Goal: Communication & Community: Ask a question

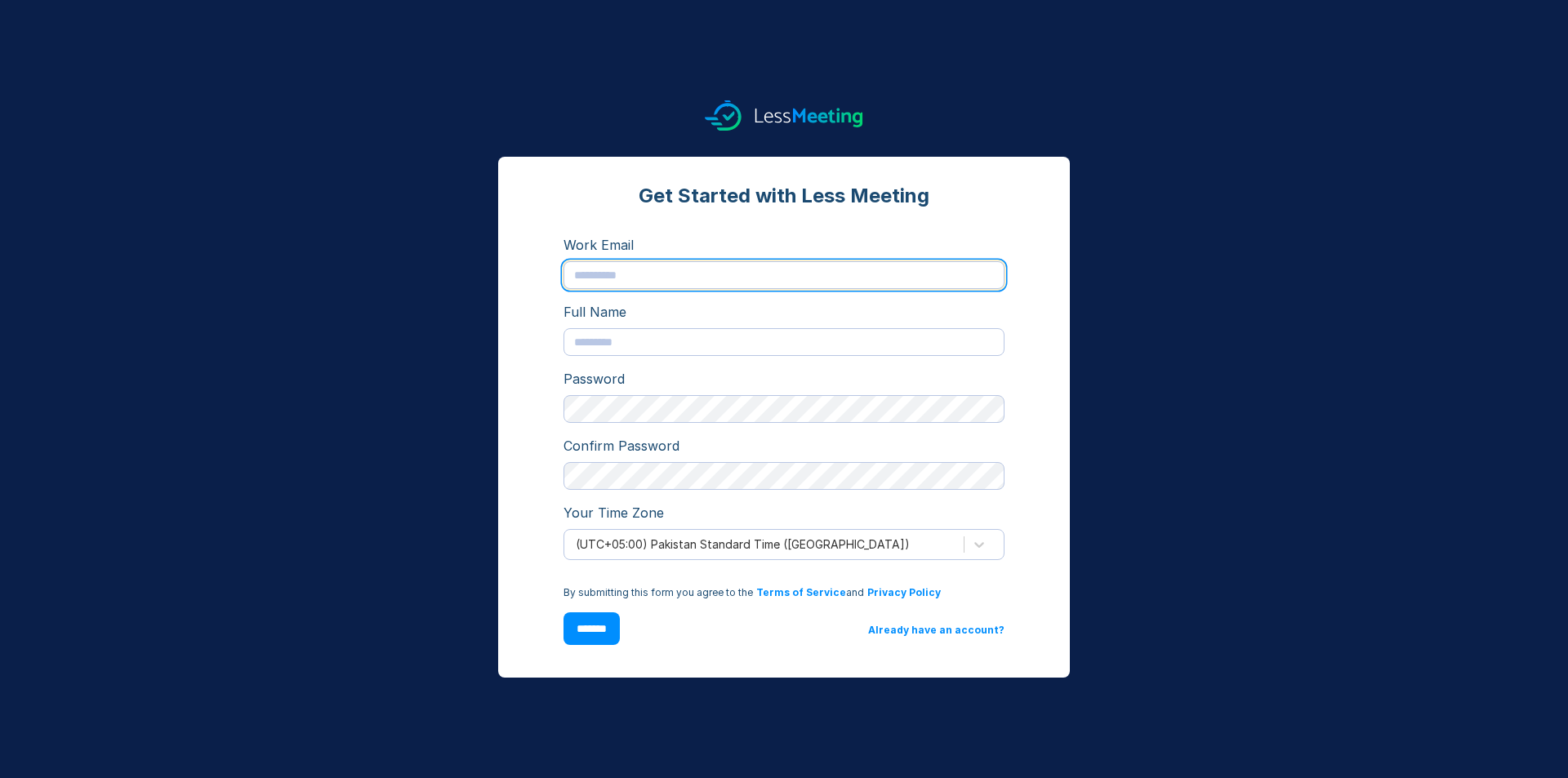
click at [681, 278] on input "text" at bounding box center [784, 275] width 441 height 28
type input "**********"
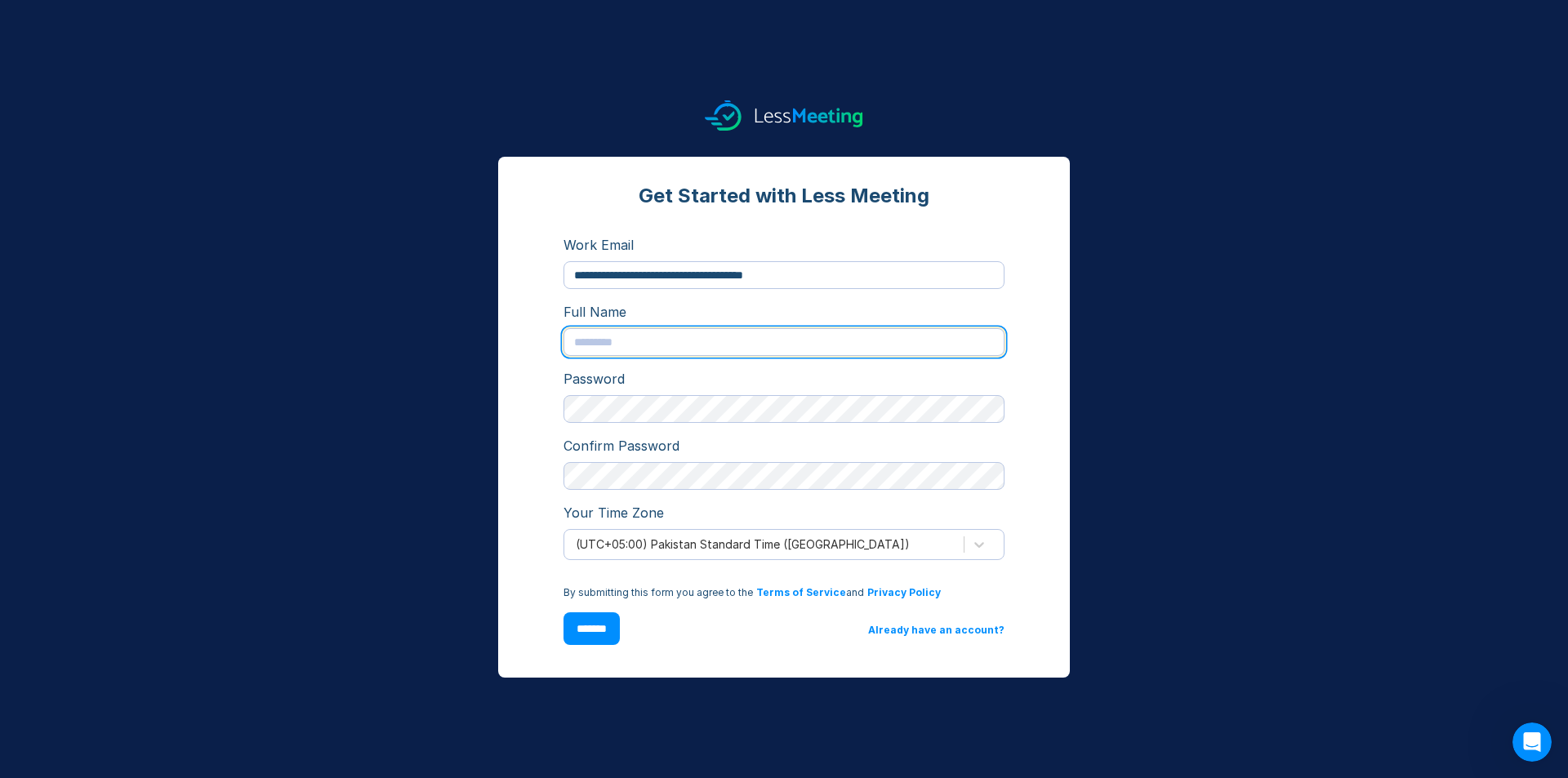
click at [692, 343] on input "text" at bounding box center [784, 342] width 441 height 28
click at [695, 354] on input "text" at bounding box center [784, 342] width 441 height 28
type input "*"
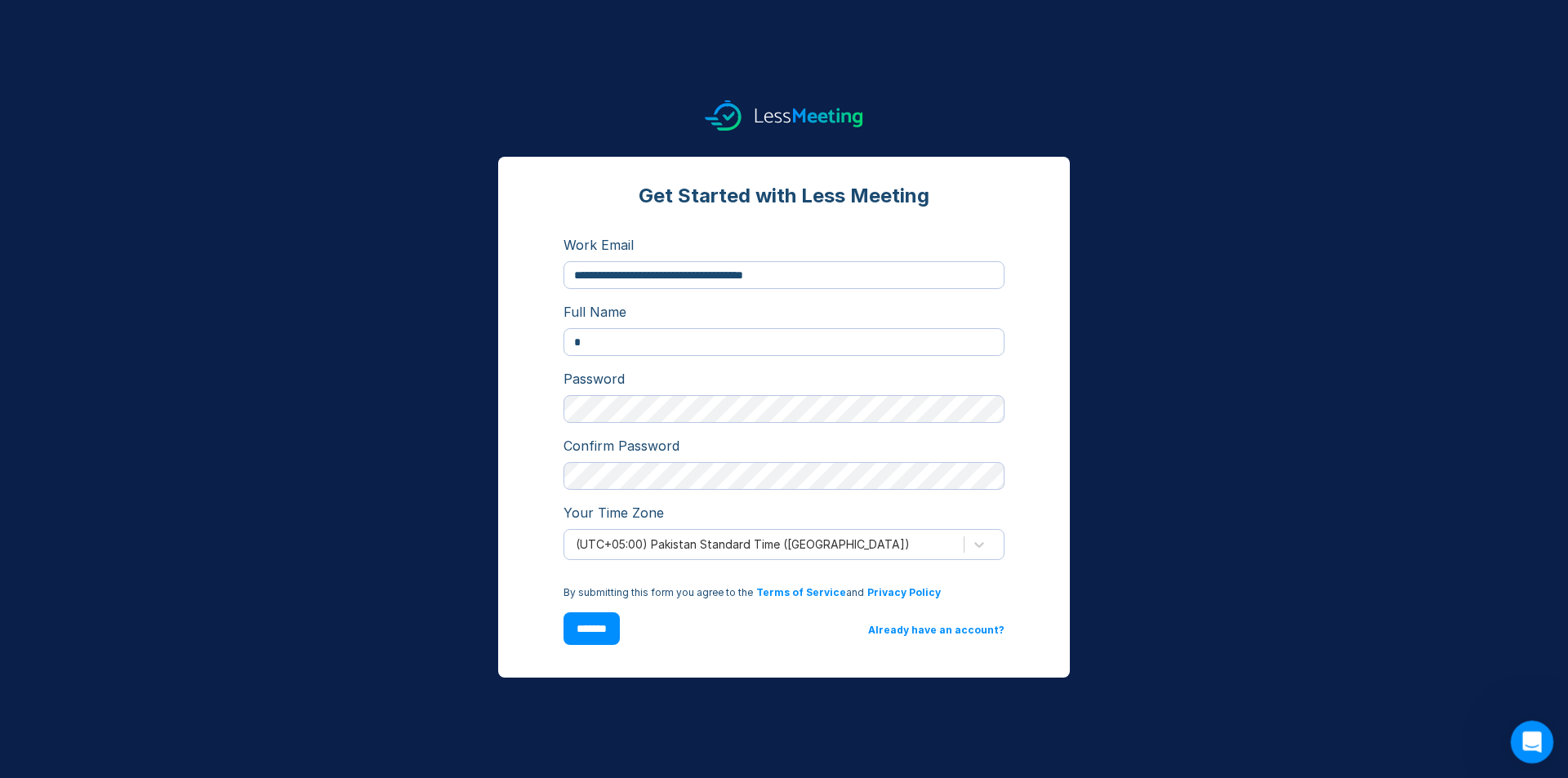
click at [1527, 725] on div "Open Intercom Messenger" at bounding box center [1530, 740] width 54 height 54
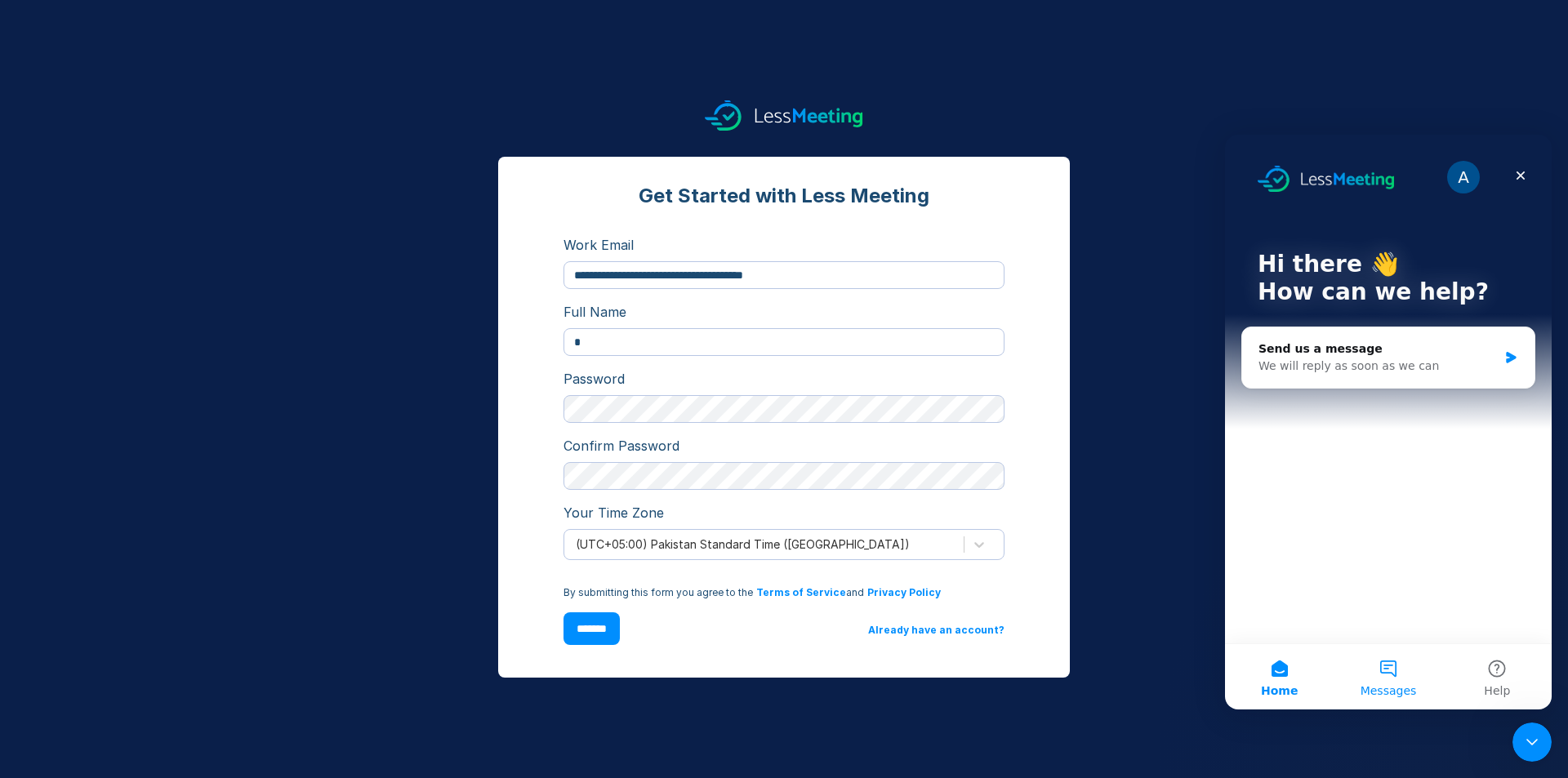
click at [1351, 654] on button "Messages" at bounding box center [1388, 677] width 108 height 65
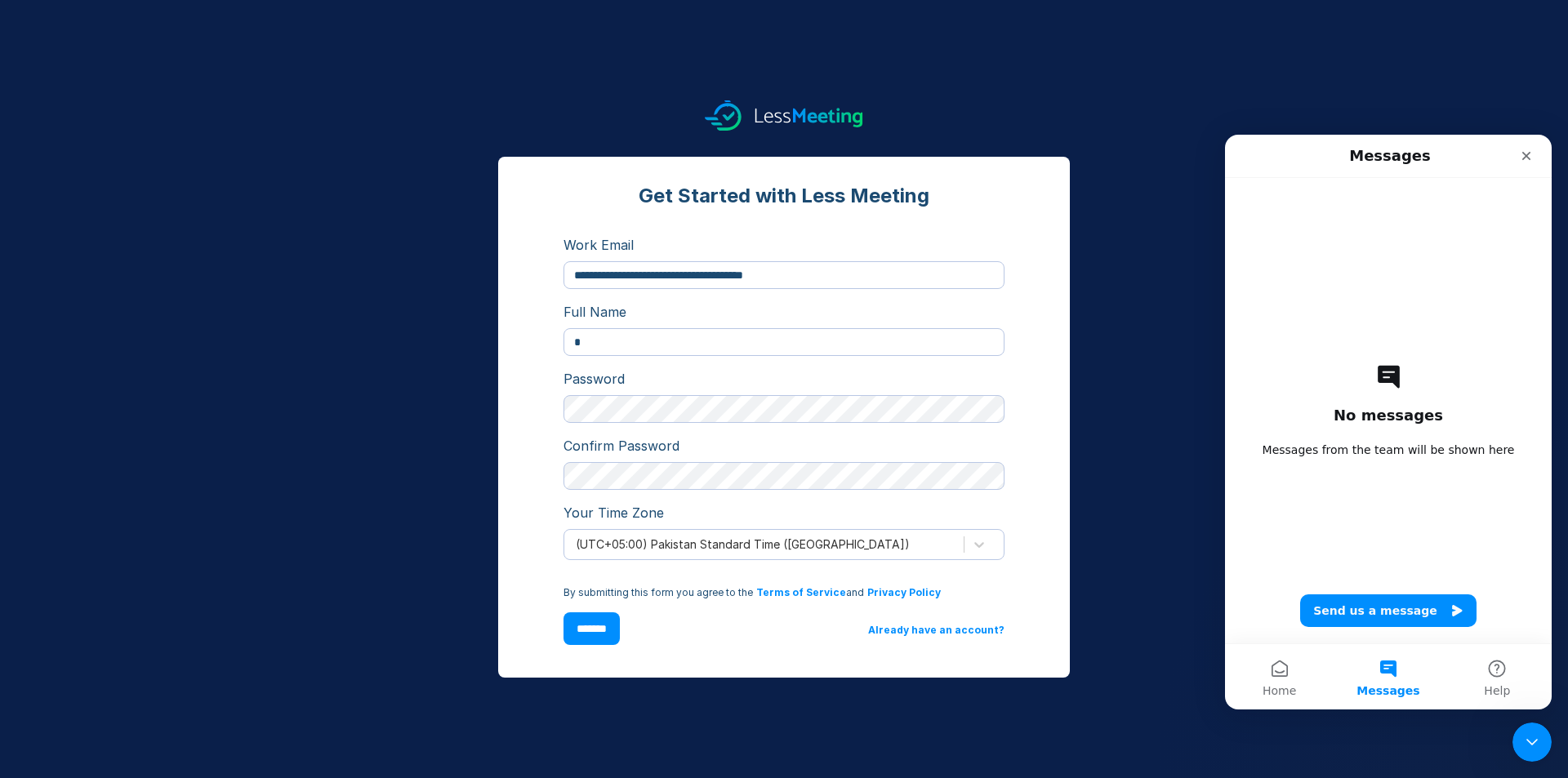
click at [1368, 669] on button "Messages" at bounding box center [1388, 677] width 108 height 65
click at [1372, 621] on button "Send us a message" at bounding box center [1389, 611] width 177 height 32
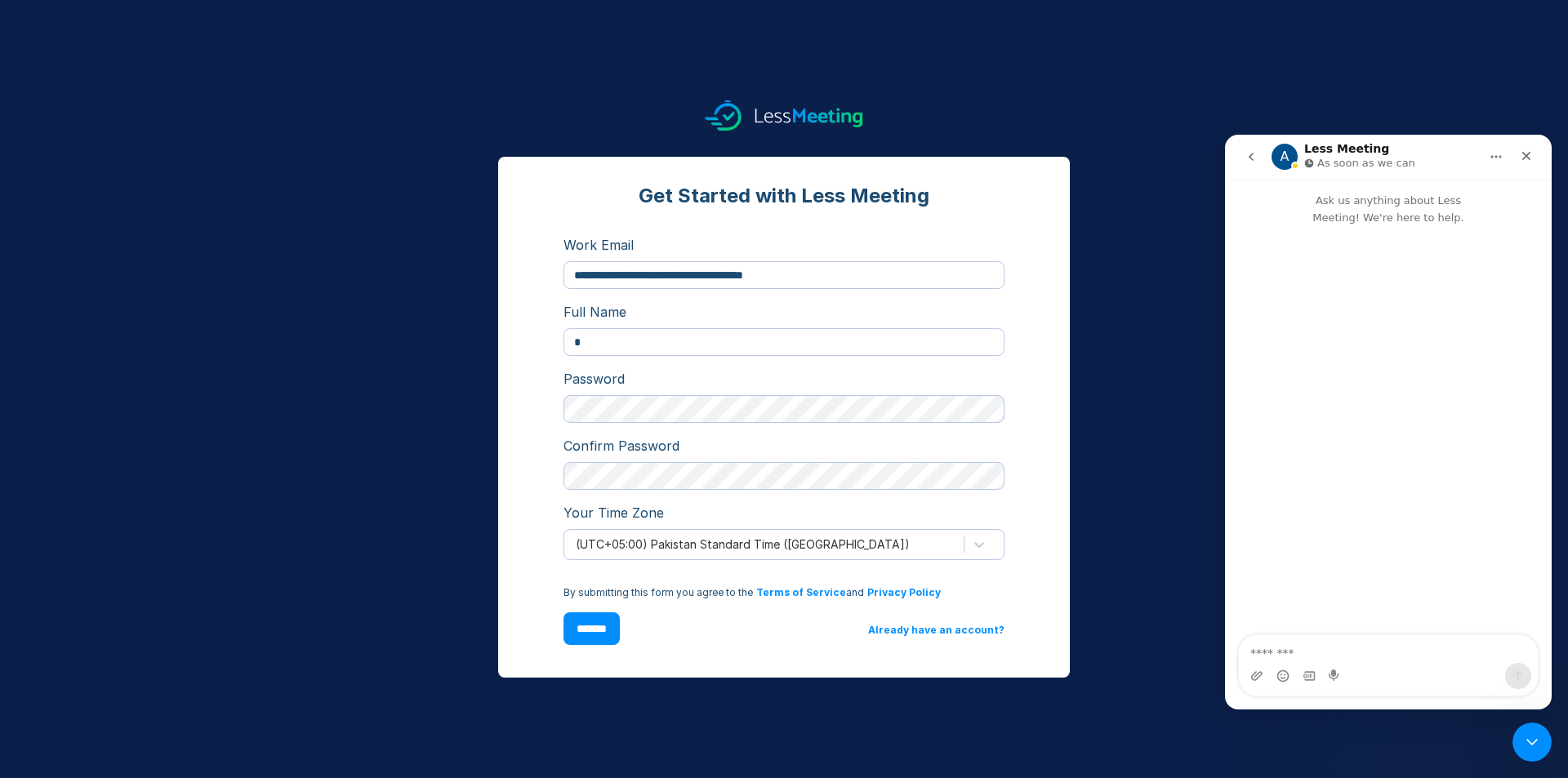
click at [1345, 645] on textarea "Message…" at bounding box center [1389, 649] width 299 height 28
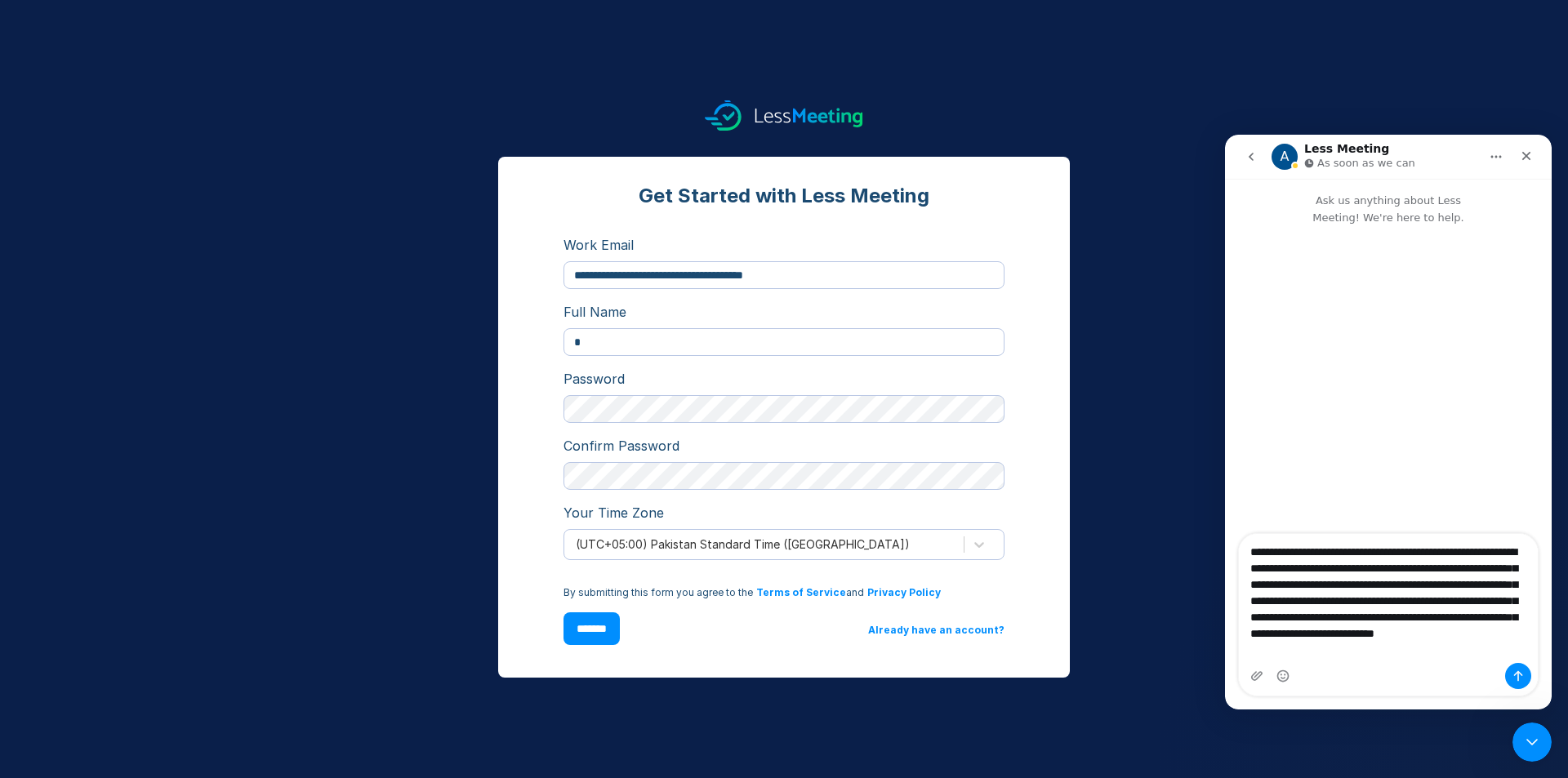
scroll to position [174, 0]
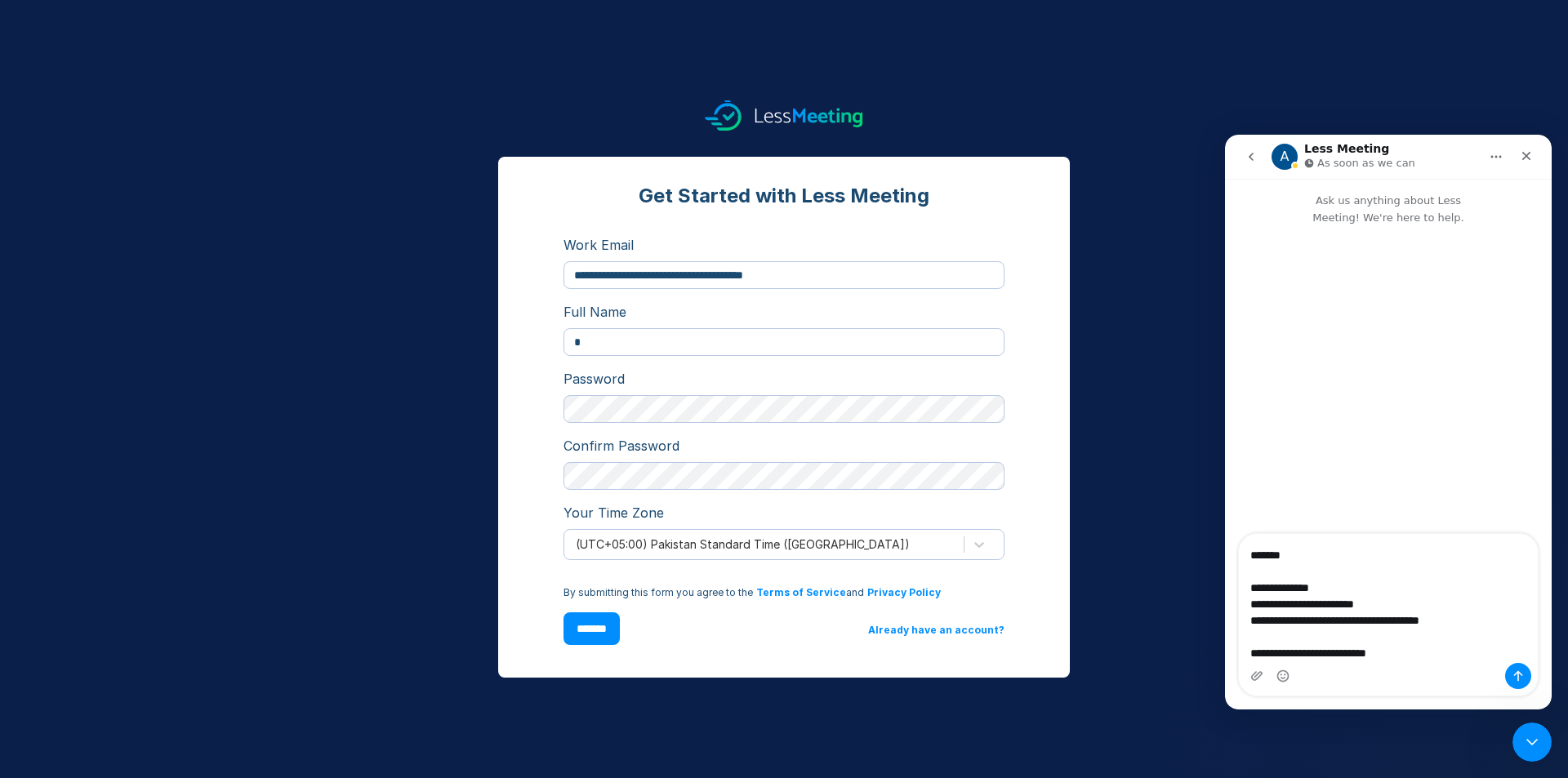
type textarea "**********"
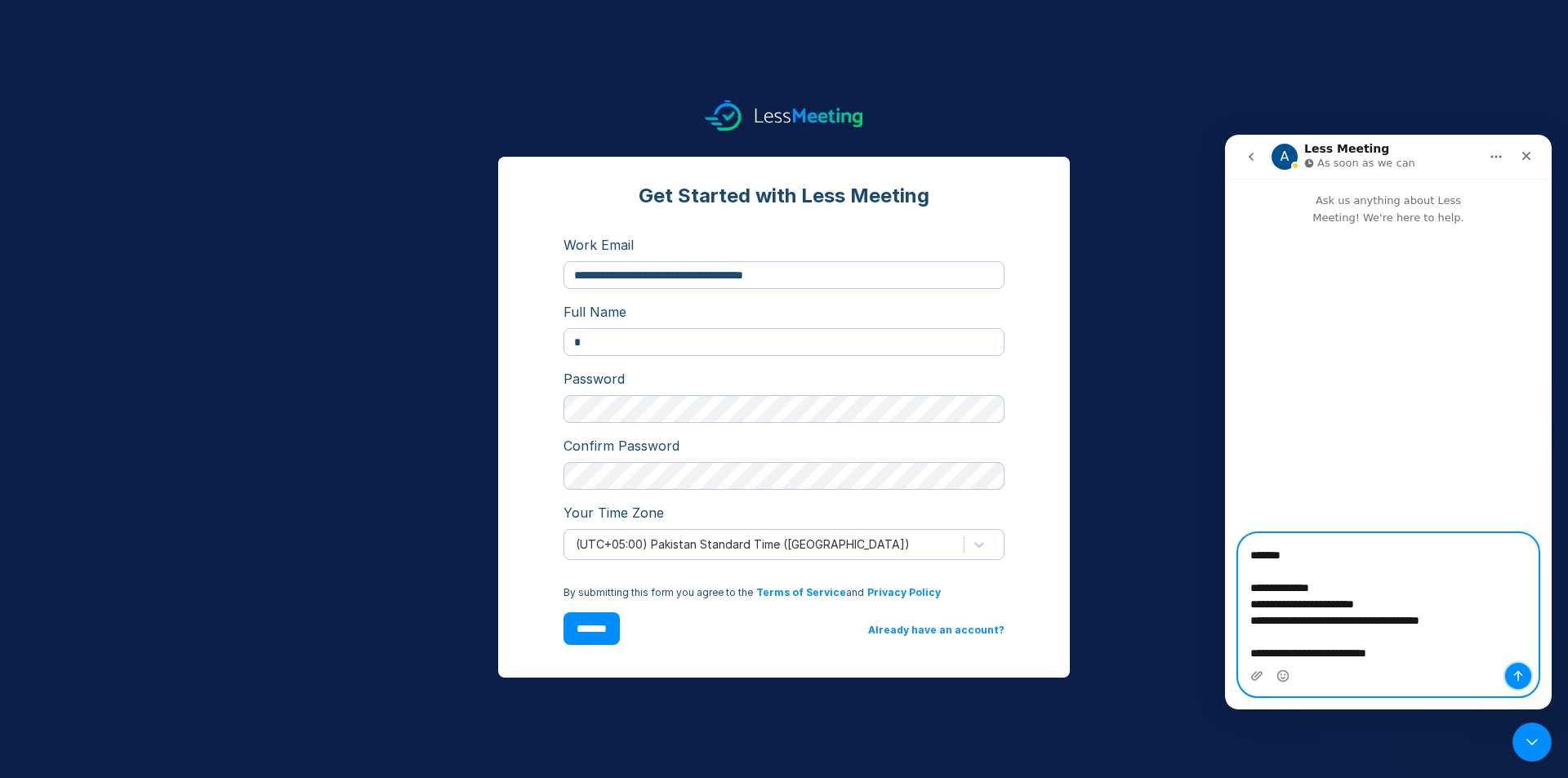
click at [1519, 677] on icon "Send a message…" at bounding box center [1518, 676] width 13 height 13
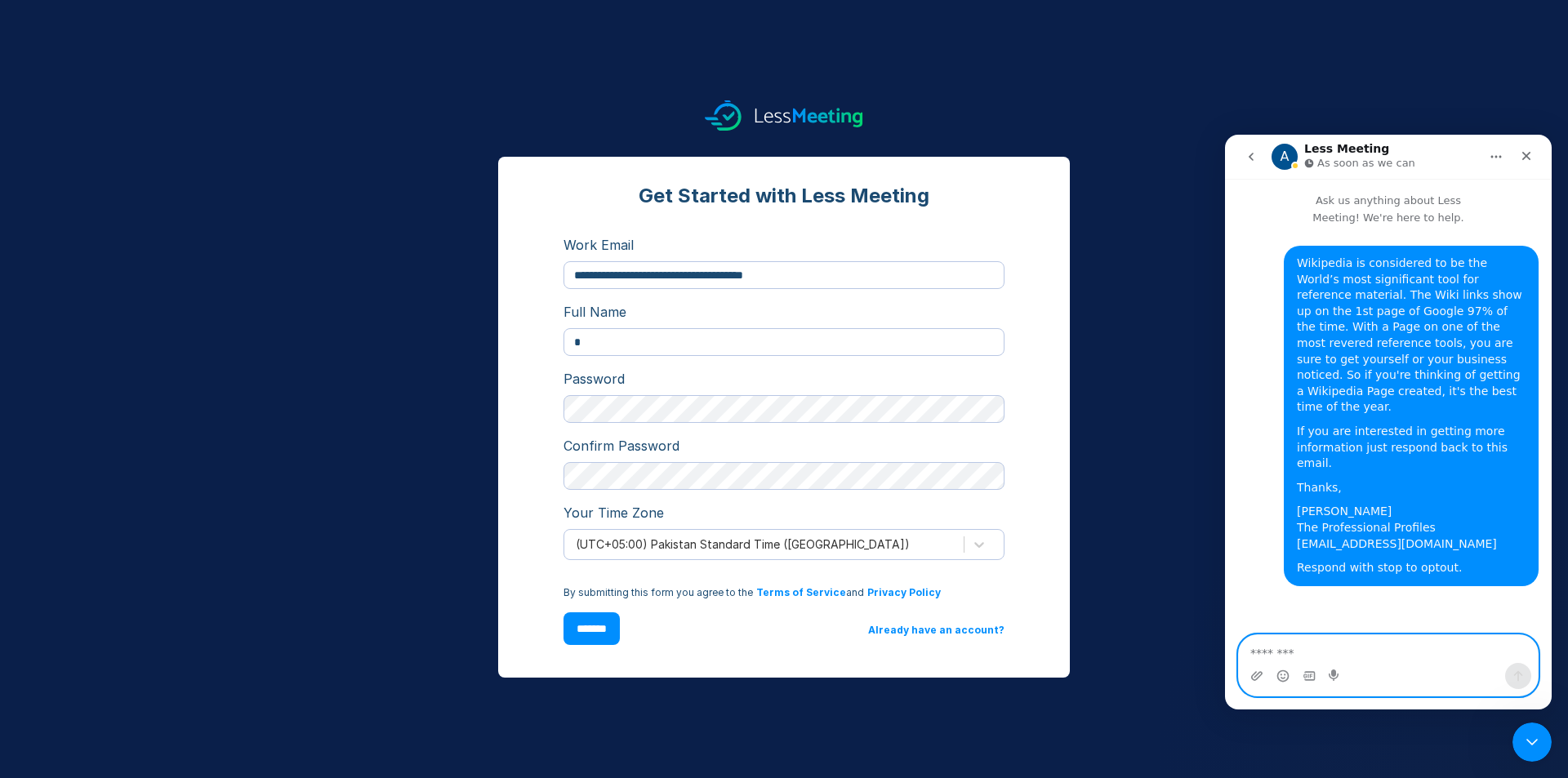
scroll to position [0, 0]
